Goal: Transaction & Acquisition: Download file/media

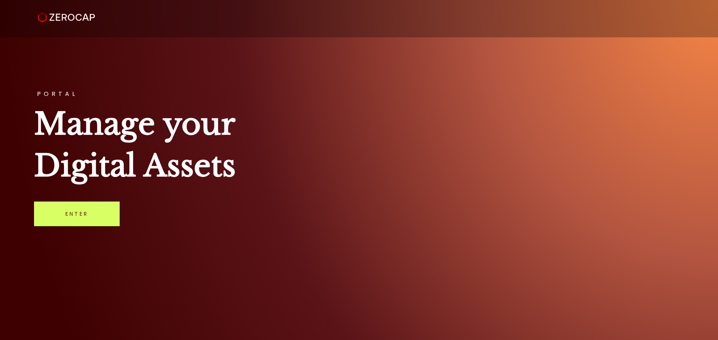
click at [81, 207] on link "Enter" at bounding box center [77, 214] width 86 height 25
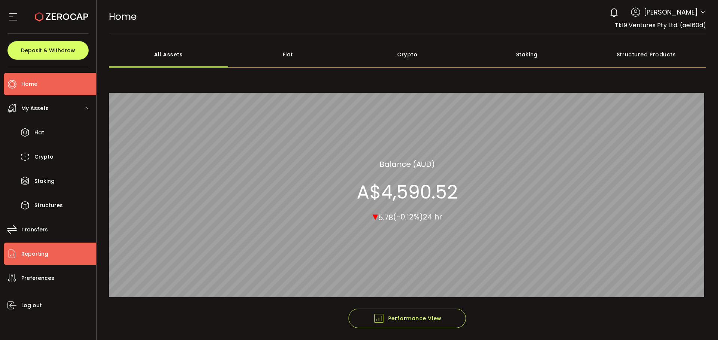
click at [35, 253] on span "Reporting" at bounding box center [34, 254] width 27 height 11
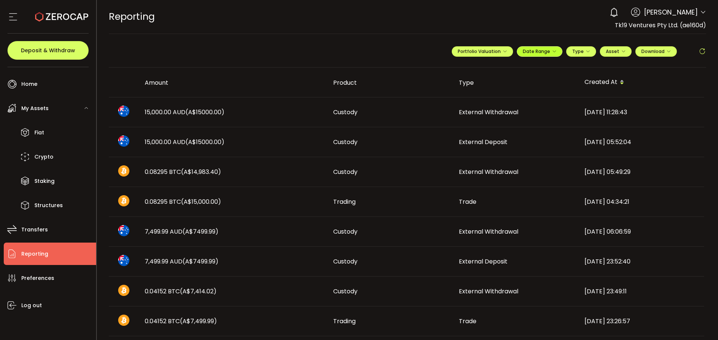
click at [554, 51] on icon "button" at bounding box center [554, 51] width 4 height 4
click at [577, 67] on input at bounding box center [576, 66] width 48 height 7
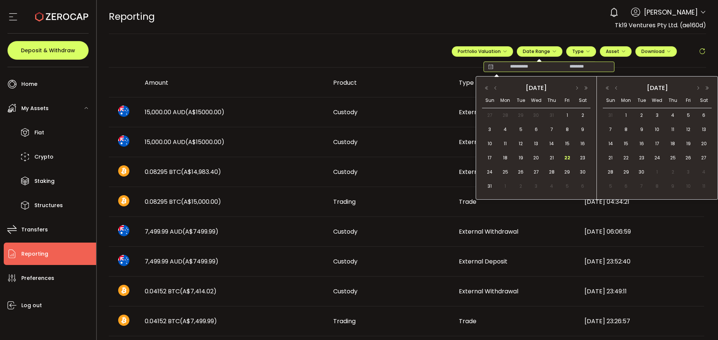
click at [498, 88] on button "button" at bounding box center [495, 88] width 9 height 5
click at [618, 89] on button "button" at bounding box center [615, 88] width 9 height 5
drag, startPoint x: 303, startPoint y: 19, endPoint x: 308, endPoint y: 21, distance: 5.0
click at [307, 20] on div "REPORTING Buy Power A$0.00 AUD Reporting Reporting Verify Your Identity 0 [PERS…" at bounding box center [407, 17] width 597 height 34
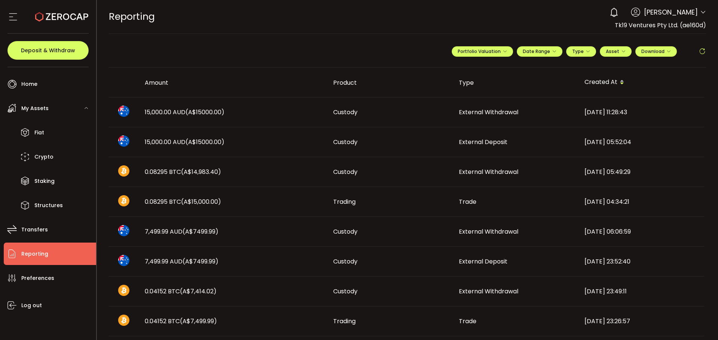
click at [31, 251] on span "Reporting" at bounding box center [34, 254] width 27 height 11
click at [508, 50] on button "Portfolio Valuation" at bounding box center [481, 51] width 61 height 10
click at [509, 68] on span "Portfolio Valuation" at bounding box center [506, 69] width 41 height 7
click at [510, 70] on span "Portfolio Valuation" at bounding box center [506, 69] width 41 height 7
click at [441, 70] on input "**********" at bounding box center [452, 69] width 30 height 9
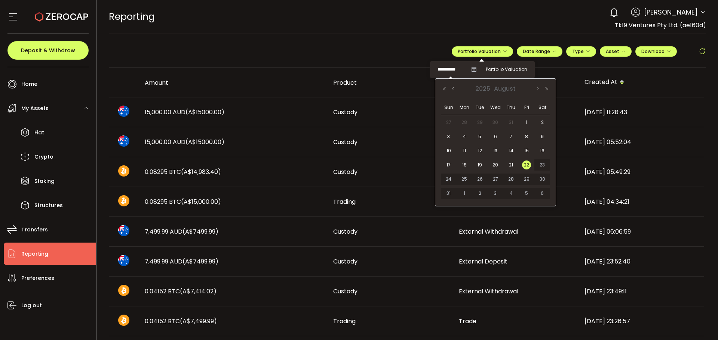
click at [452, 88] on button "Previous Month" at bounding box center [453, 88] width 9 height 5
click at [465, 193] on span "30" at bounding box center [464, 193] width 9 height 9
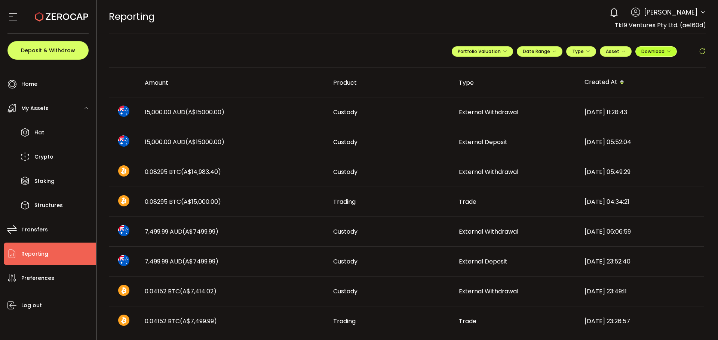
click at [671, 49] on button "Download" at bounding box center [655, 51] width 41 height 10
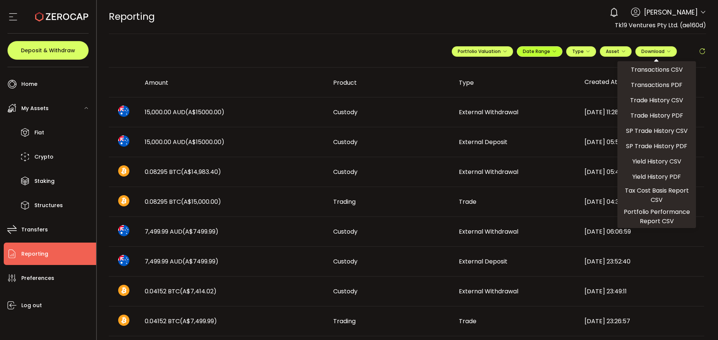
click at [556, 47] on button "Date Range" at bounding box center [540, 51] width 46 height 10
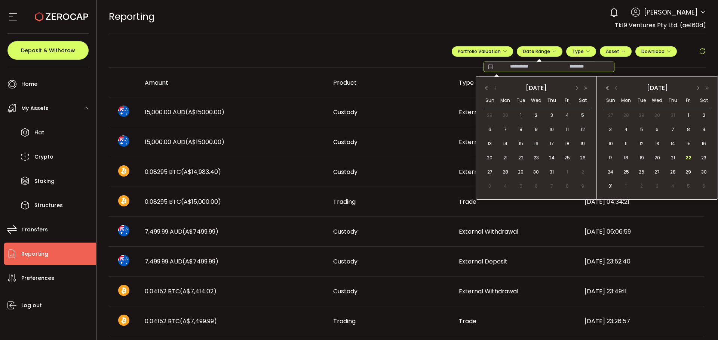
click at [515, 69] on input at bounding box center [519, 66] width 48 height 7
click at [512, 33] on div "REPORTING Buy Power A$0.00 AUD Reporting Reporting Verify Your Identity 0 [PERS…" at bounding box center [407, 17] width 597 height 34
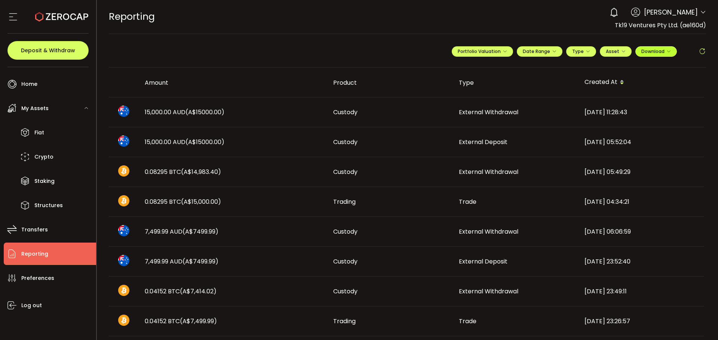
click at [663, 49] on span "Download" at bounding box center [656, 51] width 30 height 6
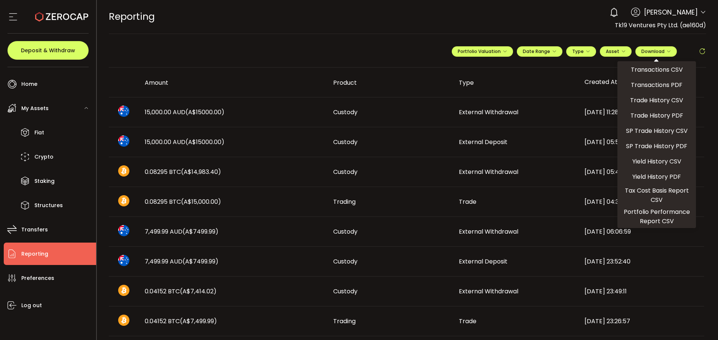
click at [673, 117] on span "Trade History PDF" at bounding box center [656, 115] width 53 height 9
